Goal: Information Seeking & Learning: Learn about a topic

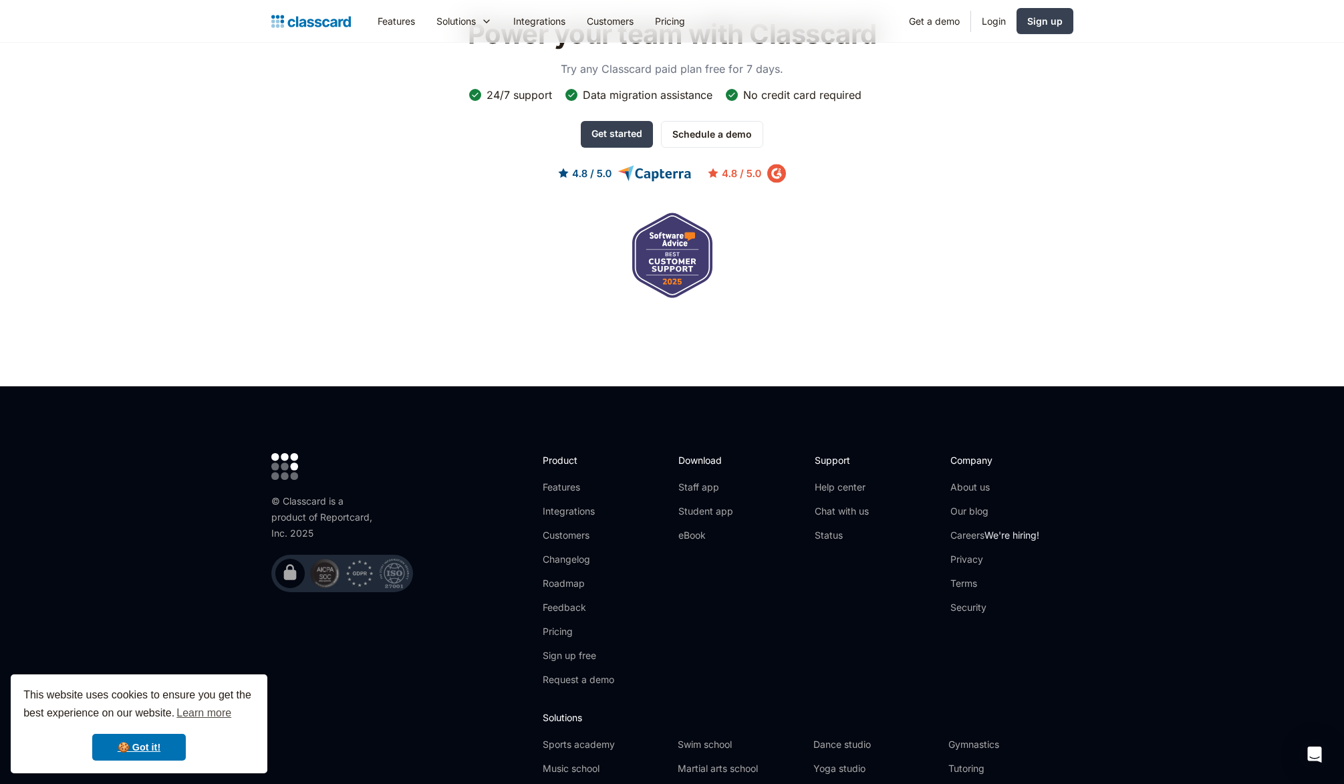
scroll to position [4223, 0]
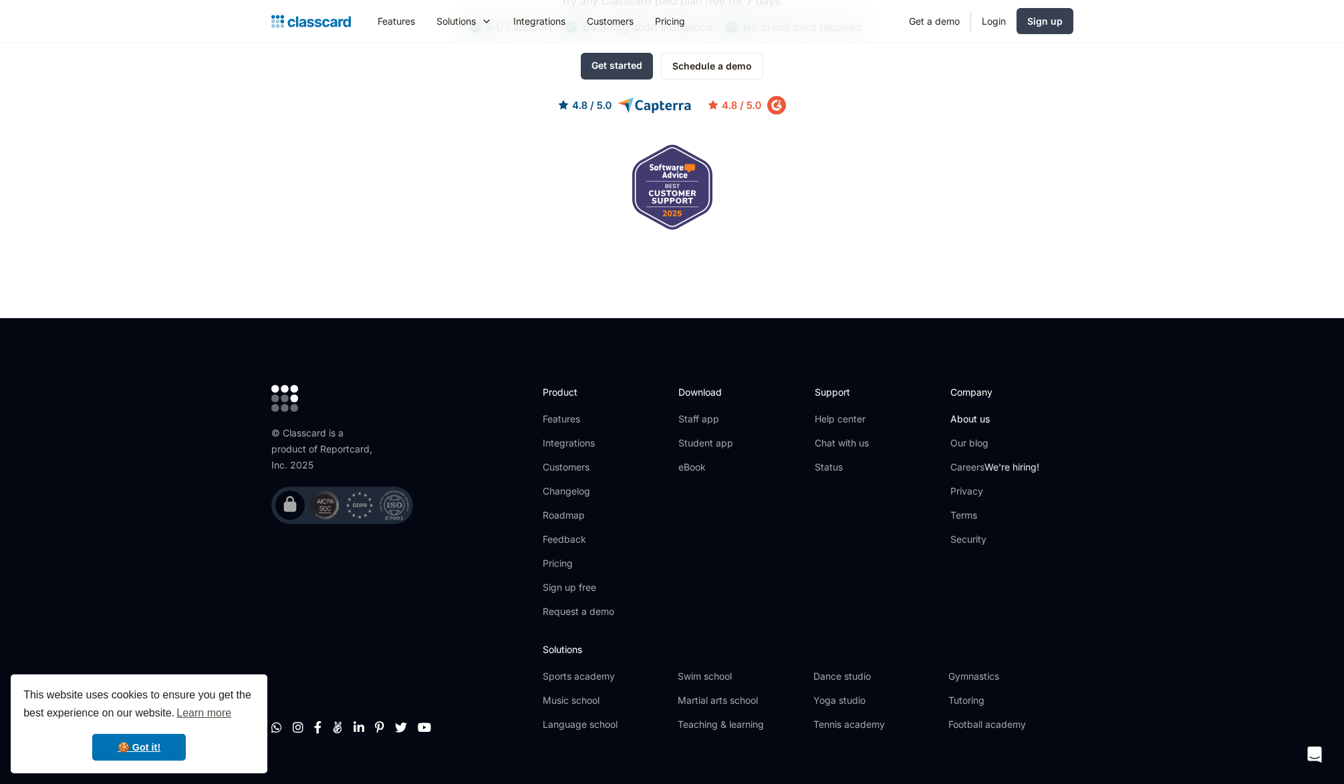
click at [959, 412] on link "About us" at bounding box center [994, 418] width 89 height 13
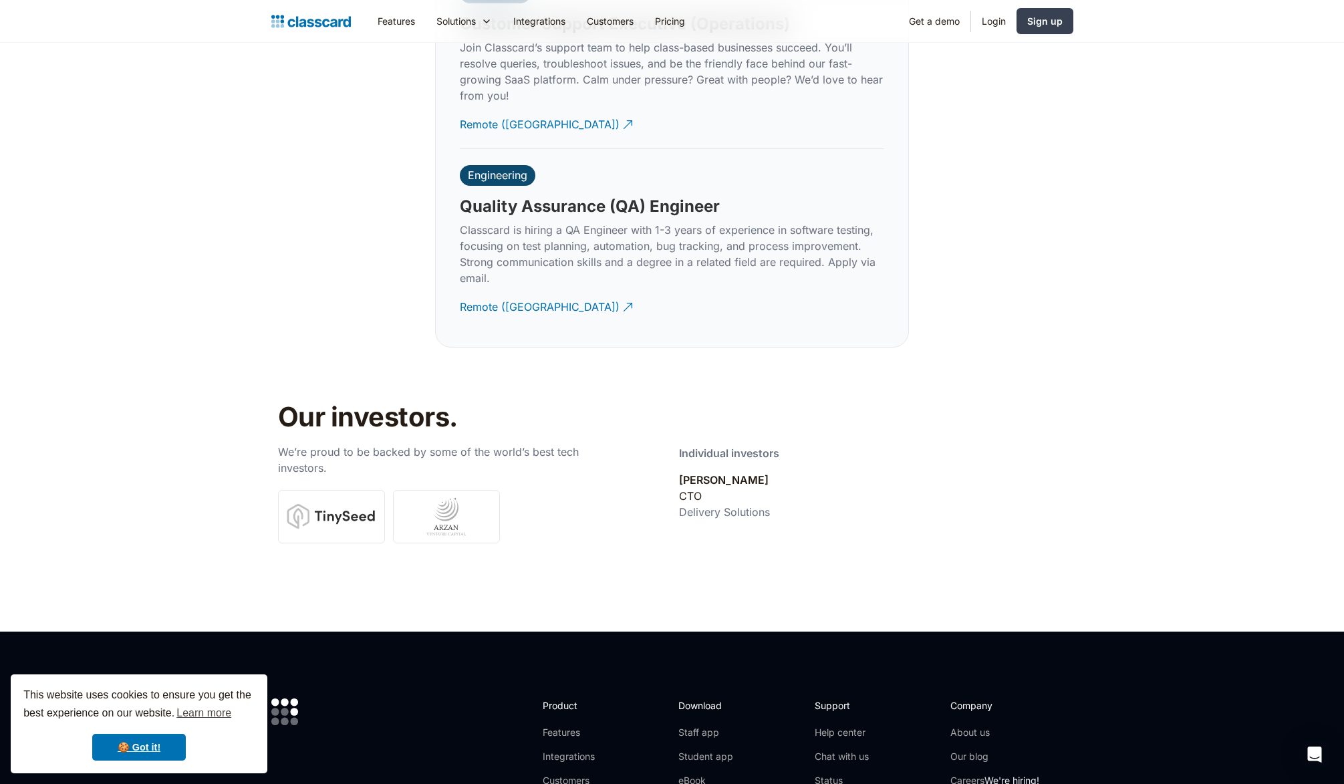
scroll to position [4710, 0]
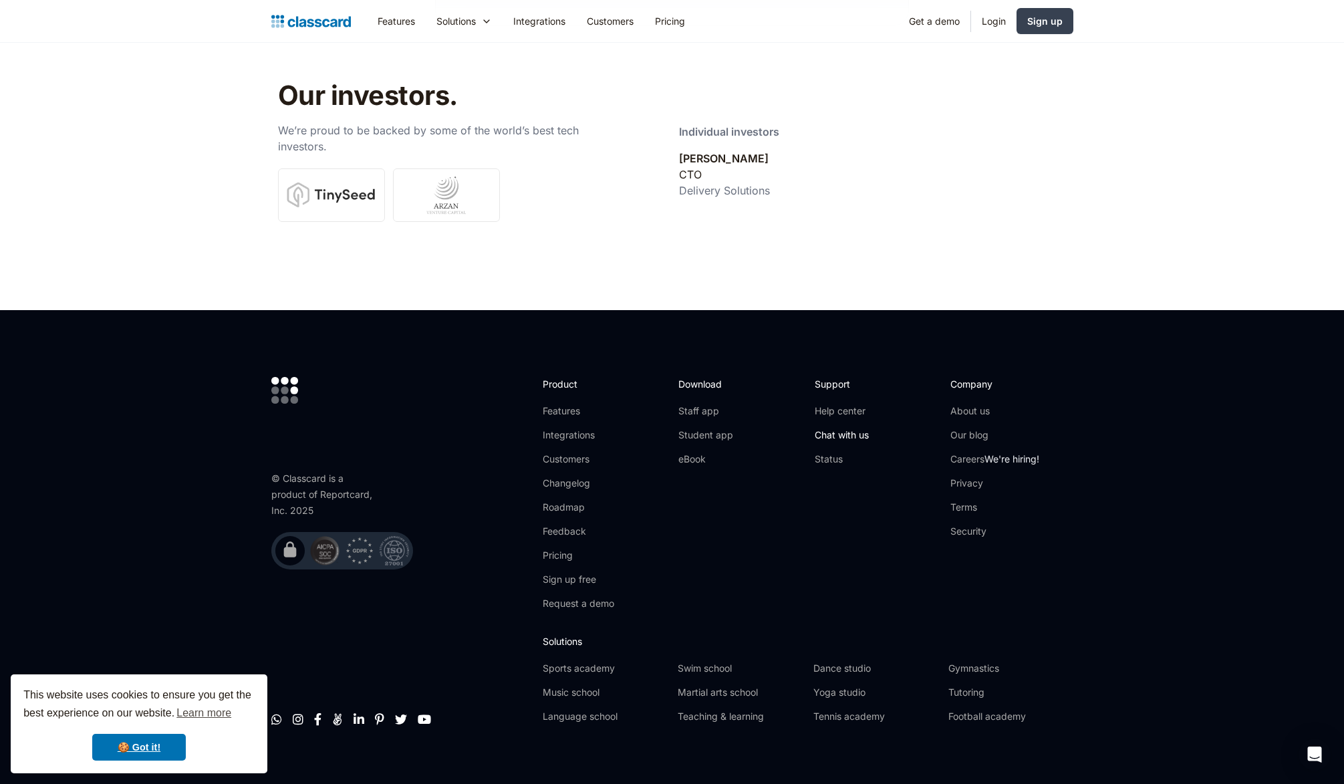
click at [848, 428] on link "Chat with us" at bounding box center [842, 434] width 54 height 13
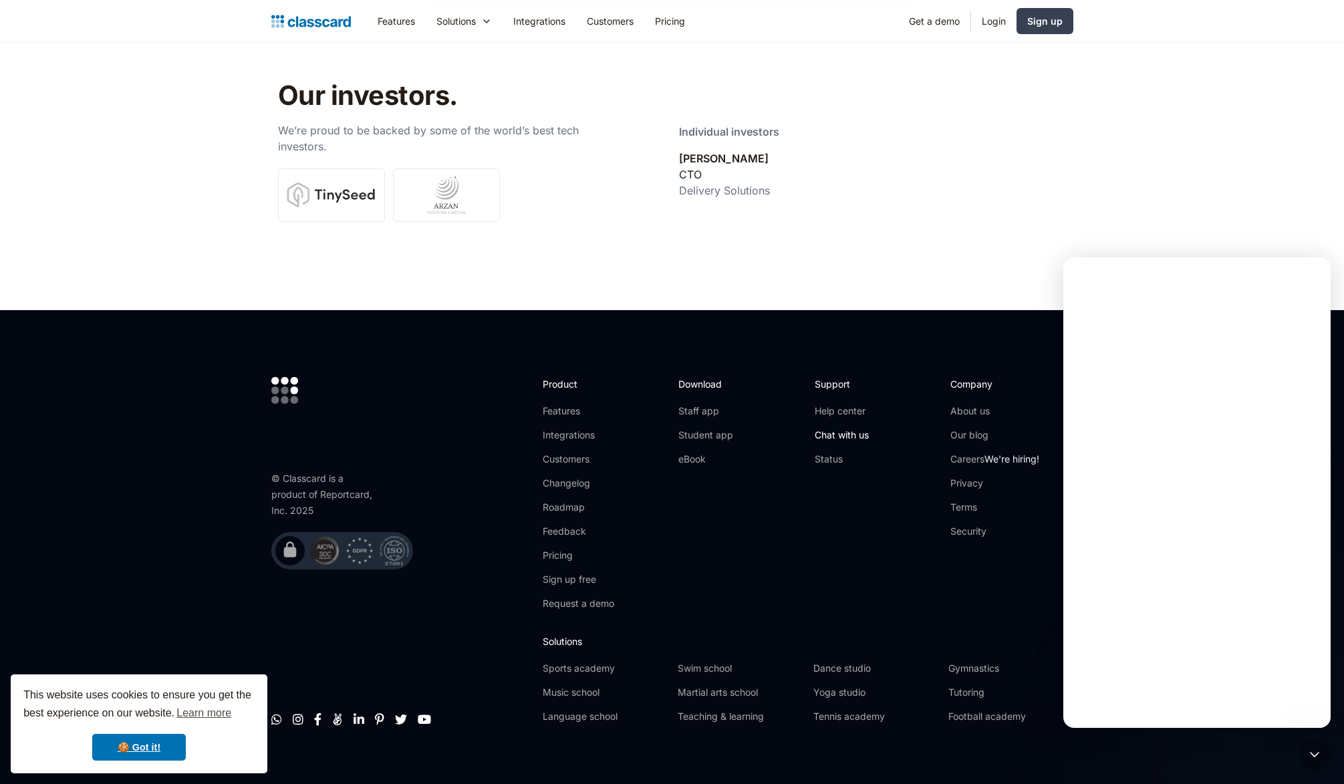
scroll to position [0, 0]
click at [820, 522] on div "Support Help center Chat with us Status" at bounding box center [876, 499] width 122 height 244
click at [1306, 273] on icon "Close" at bounding box center [1310, 274] width 11 height 11
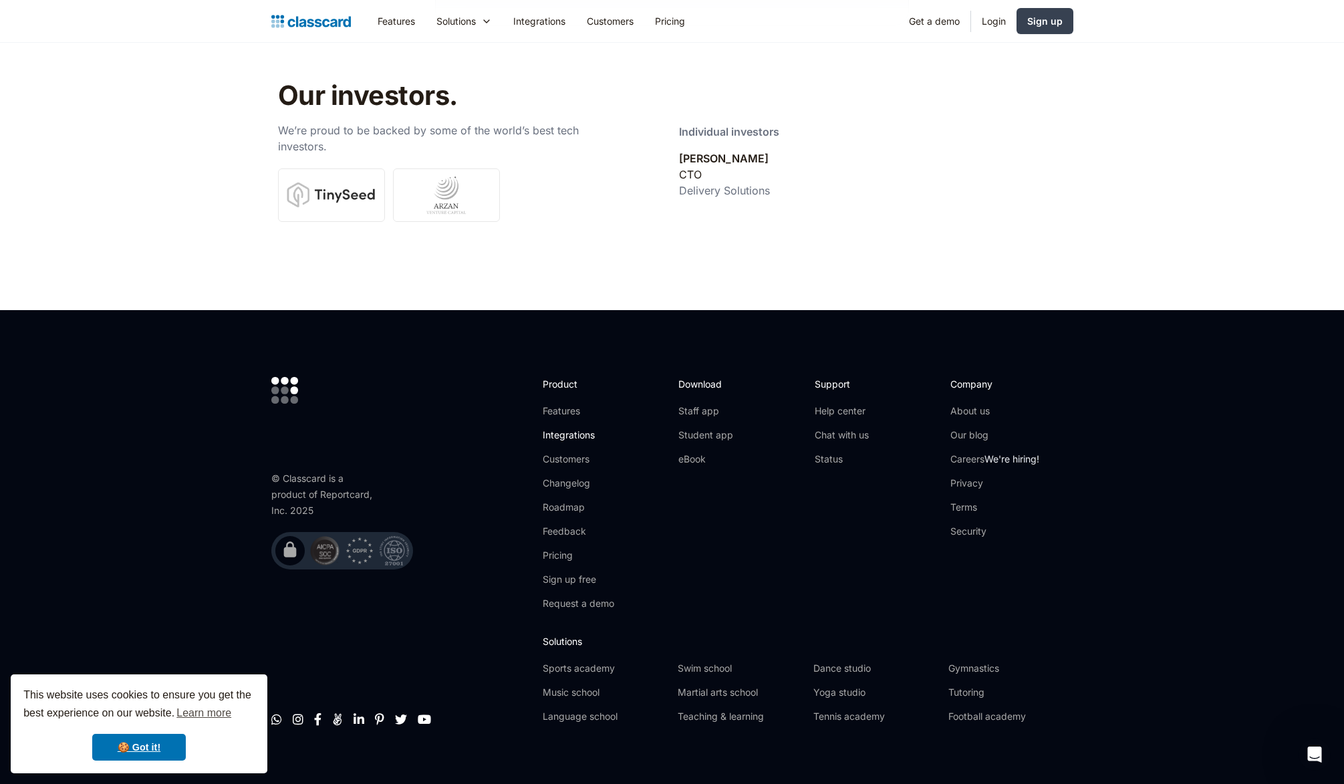
click at [575, 428] on link "Integrations" at bounding box center [579, 434] width 72 height 13
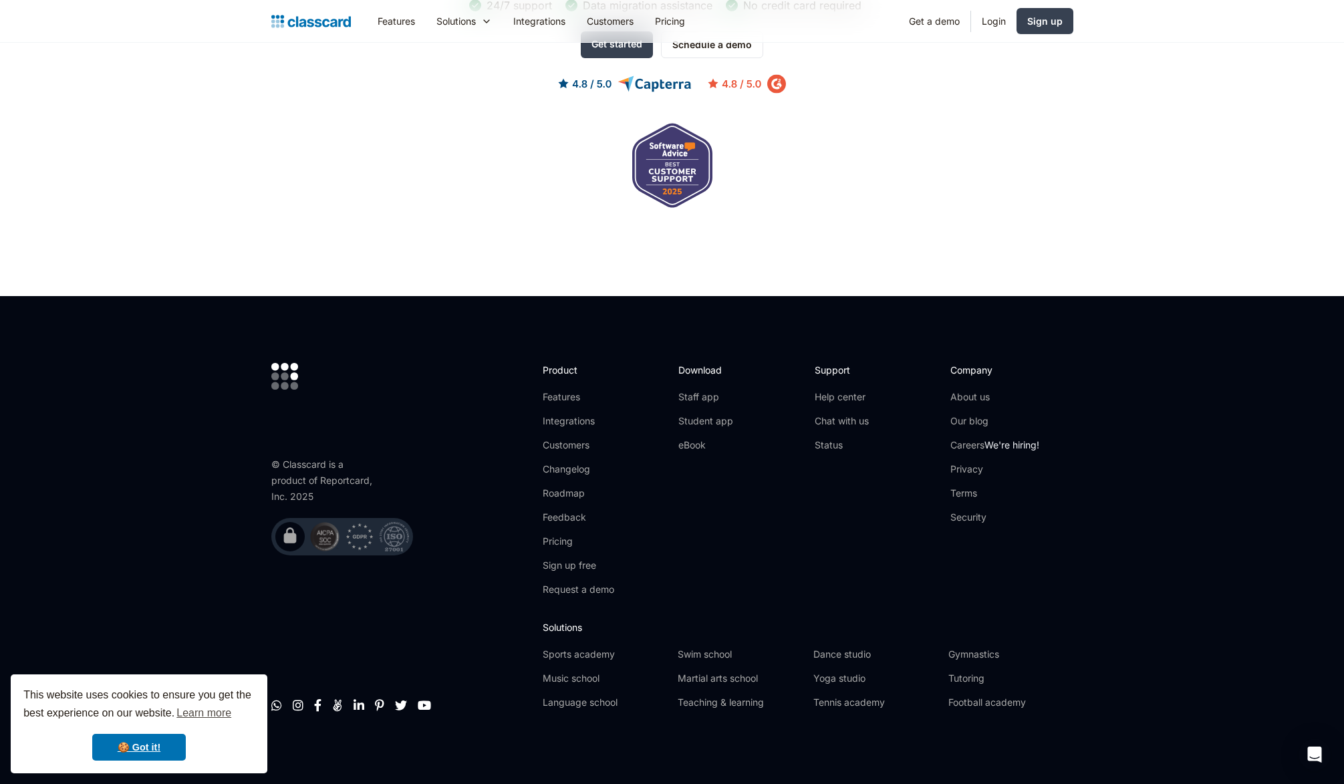
scroll to position [3186, 0]
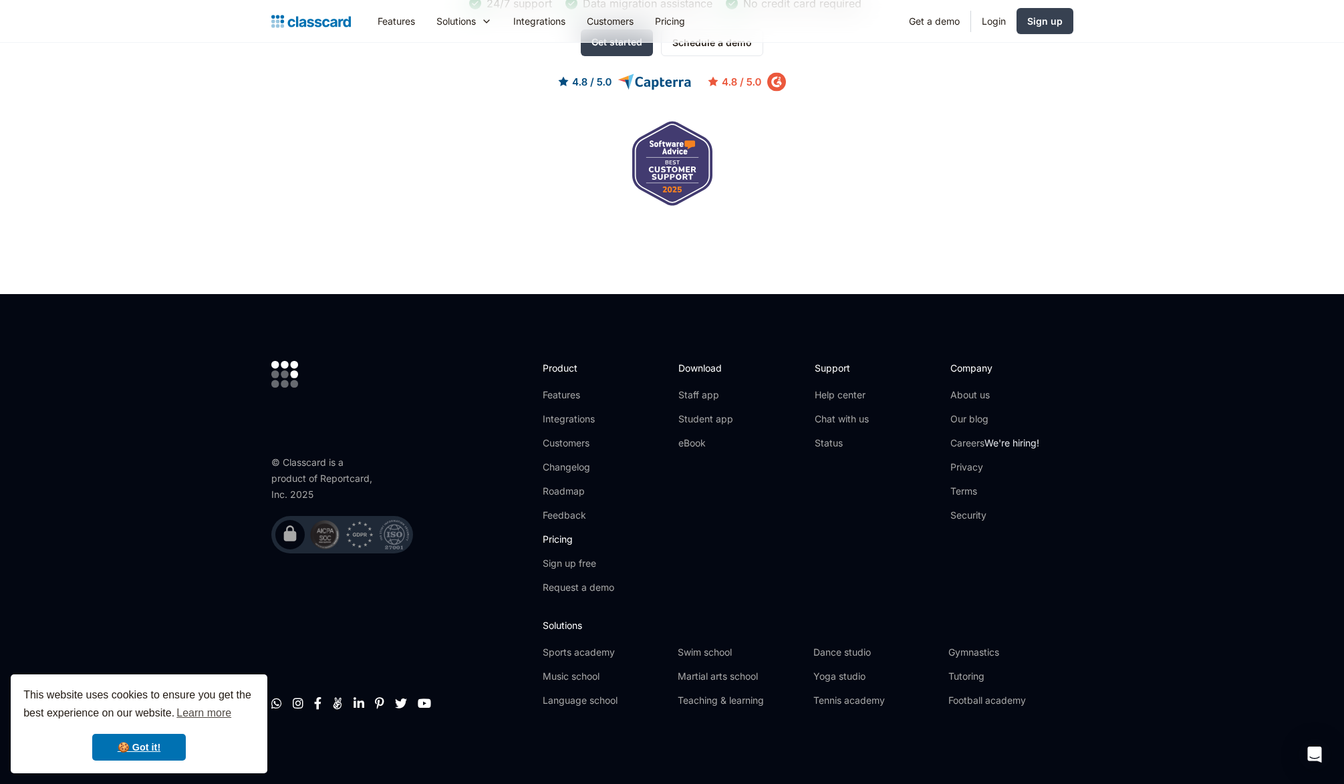
click at [563, 536] on link "Pricing" at bounding box center [579, 539] width 72 height 13
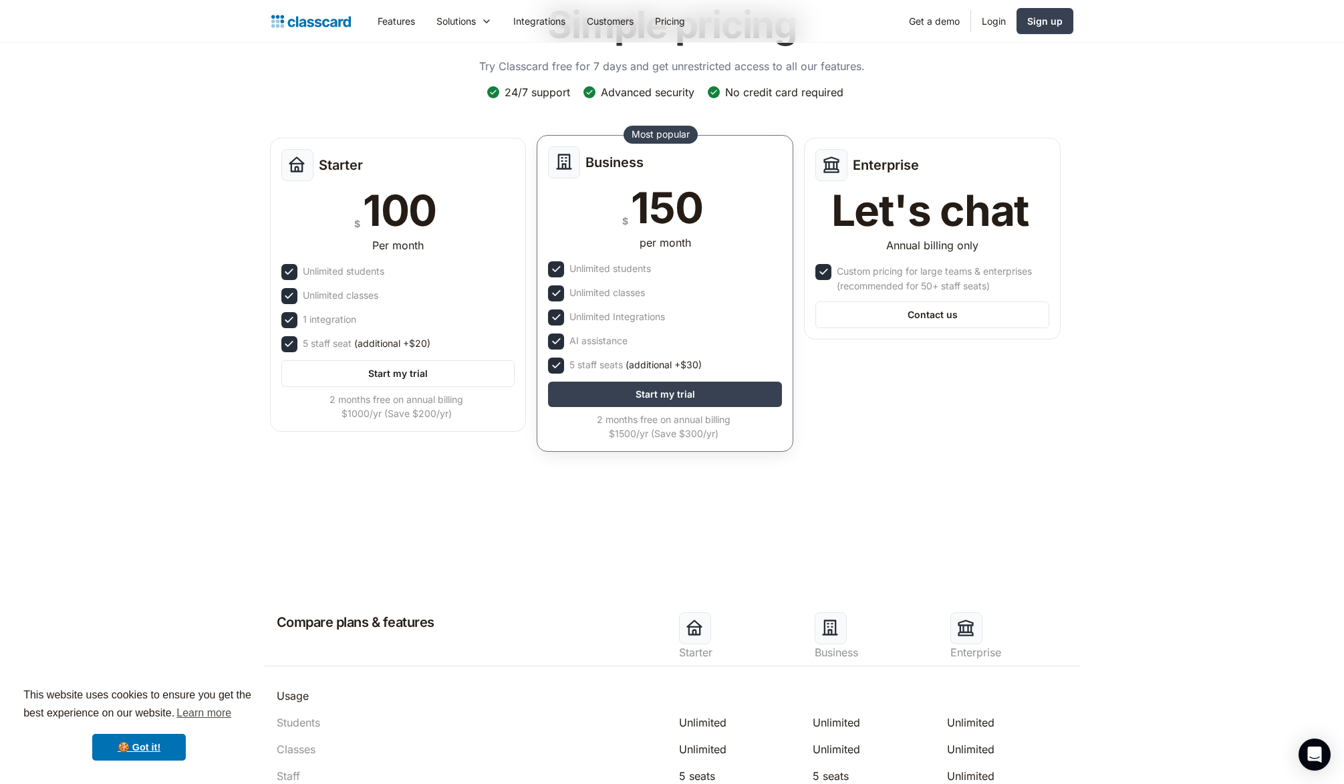
scroll to position [108, 0]
